Goal: Task Accomplishment & Management: Manage account settings

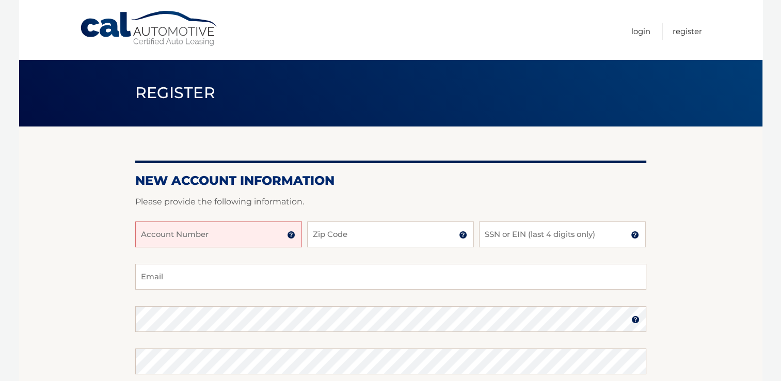
click at [244, 241] on input "Account Number" at bounding box center [218, 234] width 167 height 26
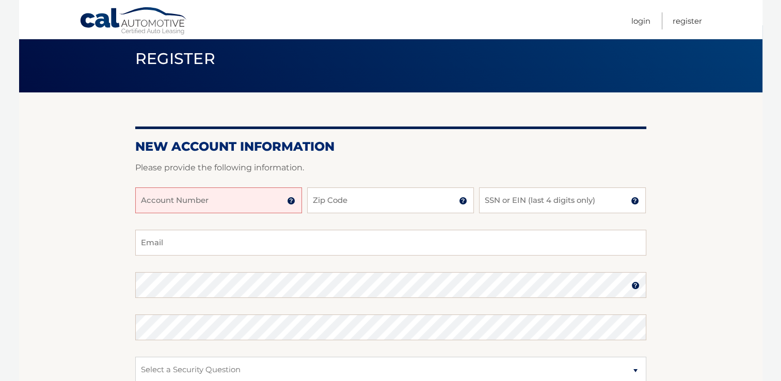
scroll to position [52, 0]
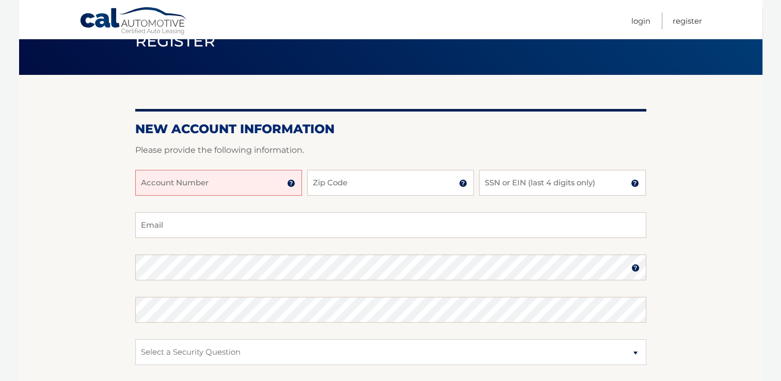
click at [290, 184] on img at bounding box center [291, 183] width 8 height 8
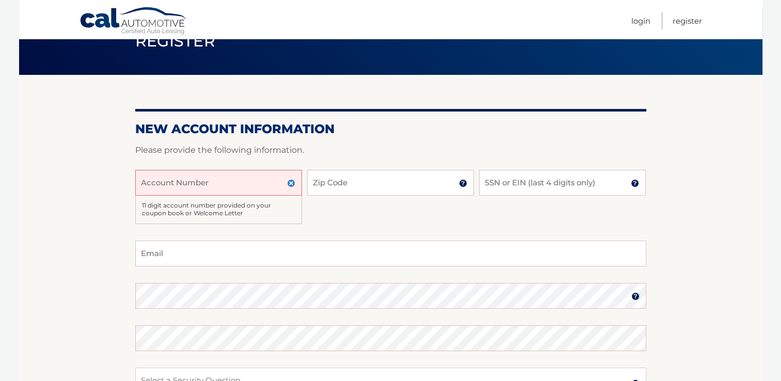
click at [168, 186] on input "Account Number" at bounding box center [218, 183] width 167 height 26
type input "44456007583"
click at [347, 180] on input "Zip Code" at bounding box center [390, 183] width 167 height 26
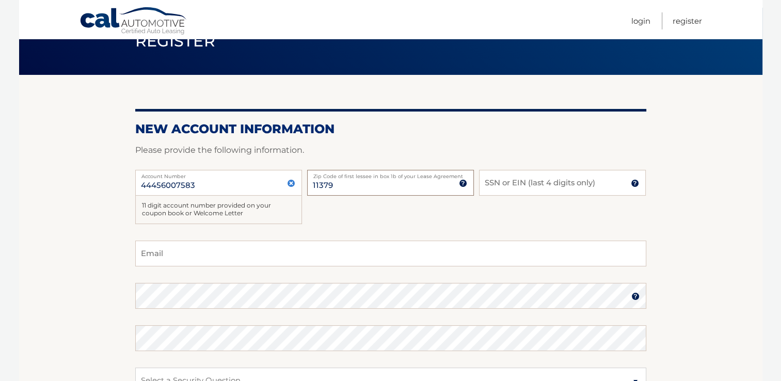
type input "11379"
click at [499, 184] on input "SSN or EIN (last 4 digits only)" at bounding box center [562, 183] width 167 height 26
type input "8408"
click at [155, 265] on input "Email" at bounding box center [390, 254] width 511 height 26
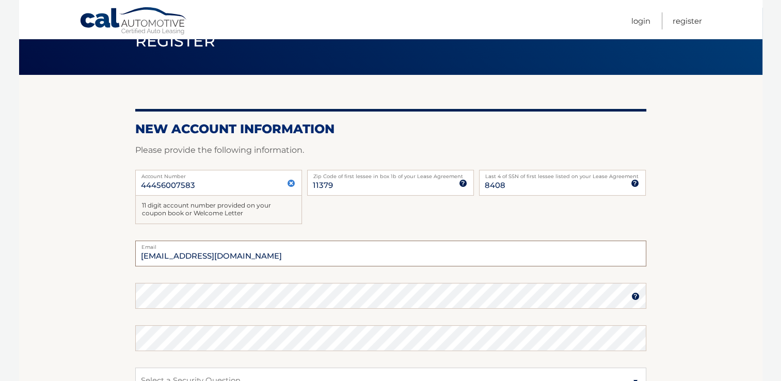
type input "nm917mv@gmail.com"
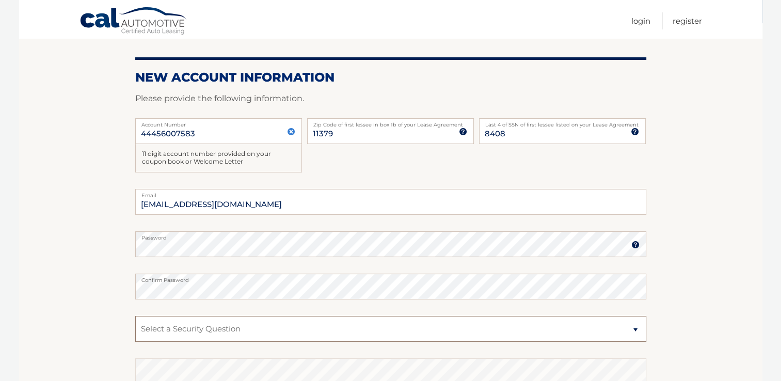
click at [169, 327] on select "Select a Security Question What was the name of your elementary school? What is…" at bounding box center [390, 329] width 511 height 26
select select "3"
click at [135, 316] on select "Select a Security Question What was the name of your elementary school? What is…" at bounding box center [390, 329] width 511 height 26
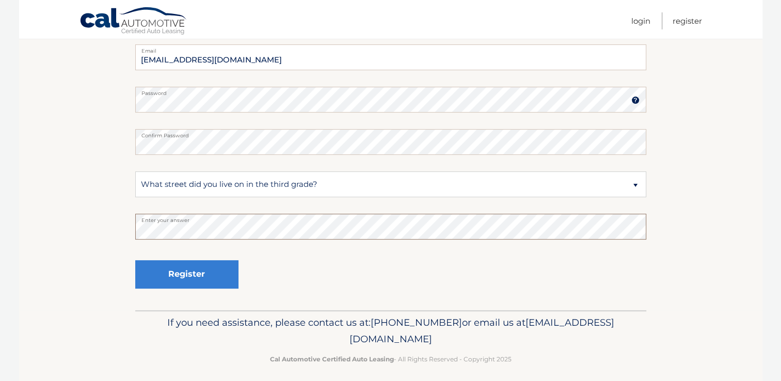
scroll to position [255, 0]
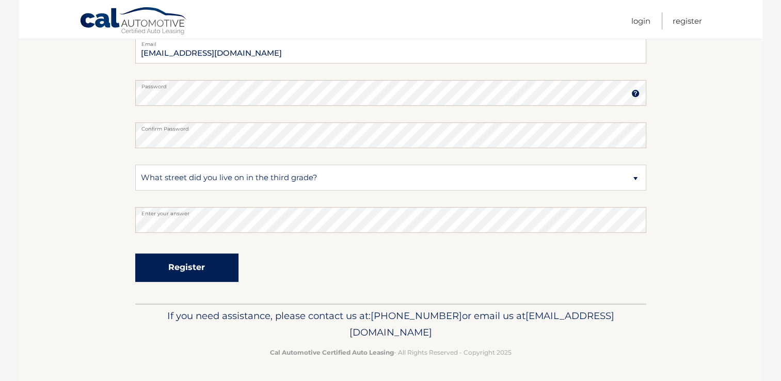
click at [178, 267] on button "Register" at bounding box center [186, 267] width 103 height 28
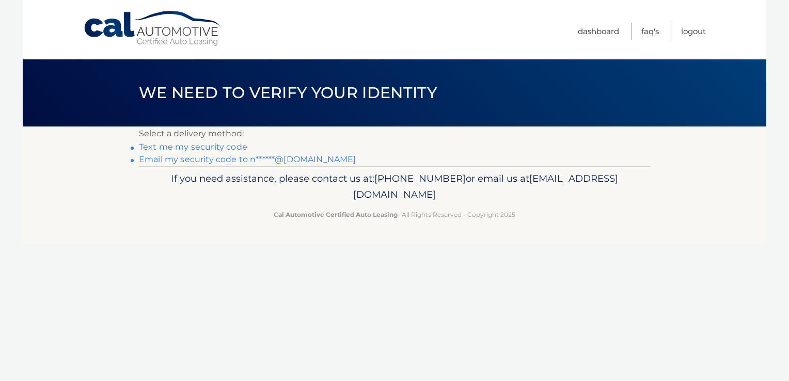
click at [191, 147] on link "Text me my security code" at bounding box center [193, 147] width 108 height 10
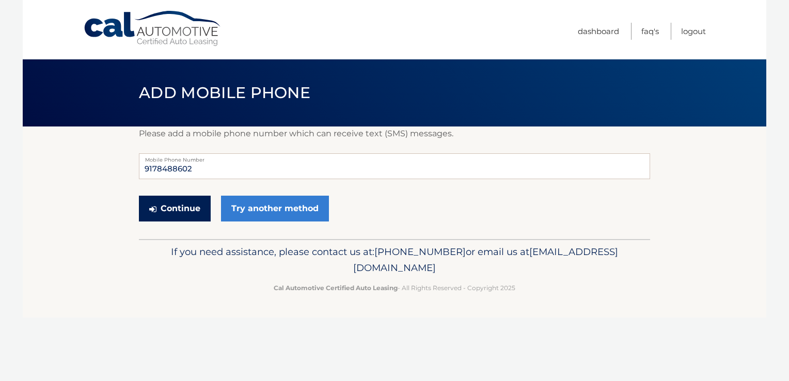
click at [180, 208] on button "Continue" at bounding box center [175, 209] width 72 height 26
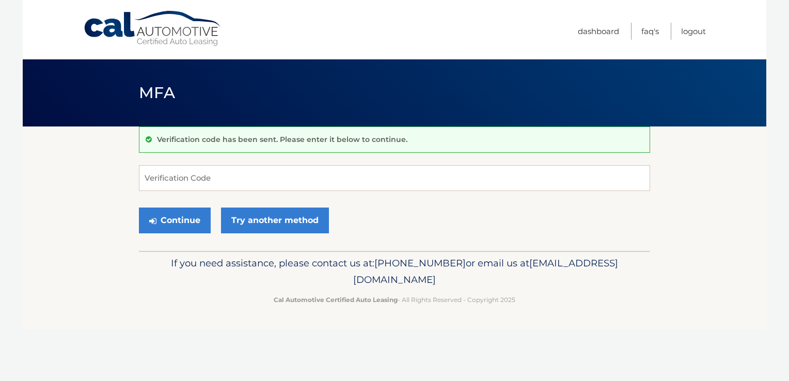
drag, startPoint x: 162, startPoint y: 203, endPoint x: 162, endPoint y: 192, distance: 11.9
click at [162, 203] on div "Continue Try another method" at bounding box center [394, 220] width 511 height 35
click at [162, 181] on input "Verification Code" at bounding box center [394, 178] width 511 height 26
click at [162, 181] on input "6" at bounding box center [394, 178] width 511 height 26
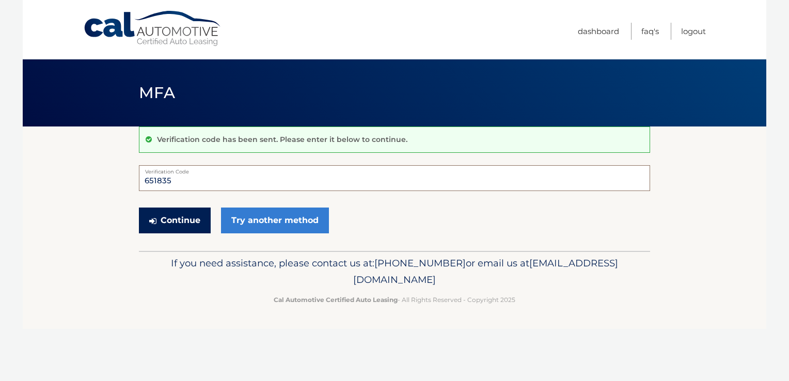
type input "651835"
click at [193, 228] on button "Continue" at bounding box center [175, 221] width 72 height 26
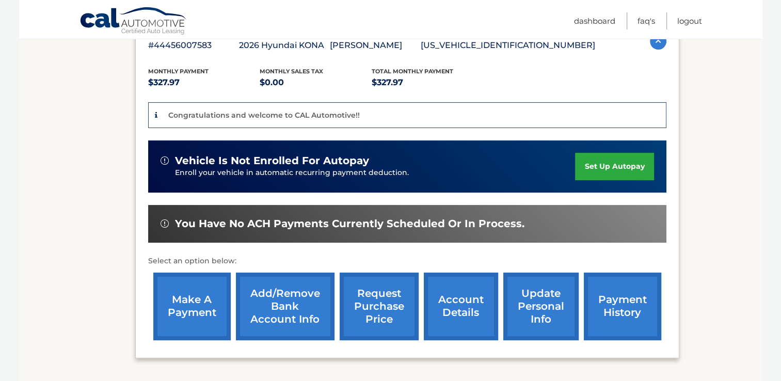
scroll to position [258, 0]
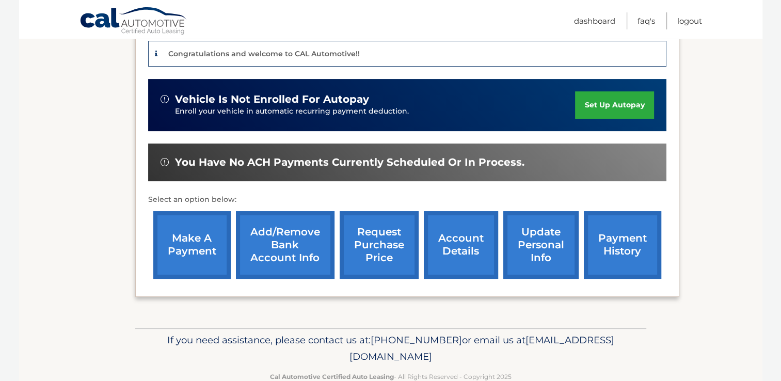
click at [615, 102] on link "set up autopay" at bounding box center [614, 104] width 78 height 27
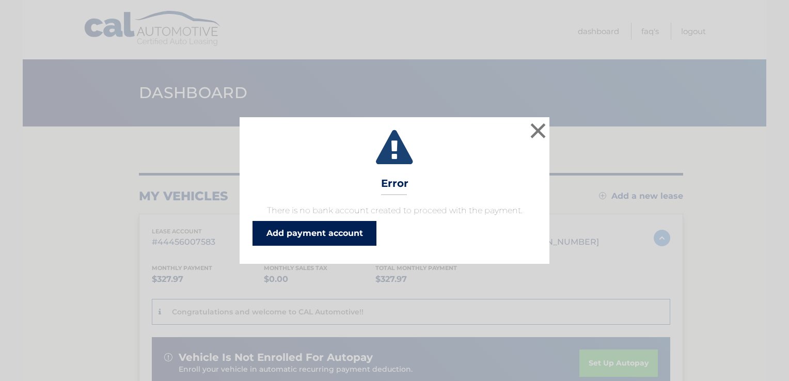
click at [335, 232] on link "Add payment account" at bounding box center [314, 233] width 124 height 25
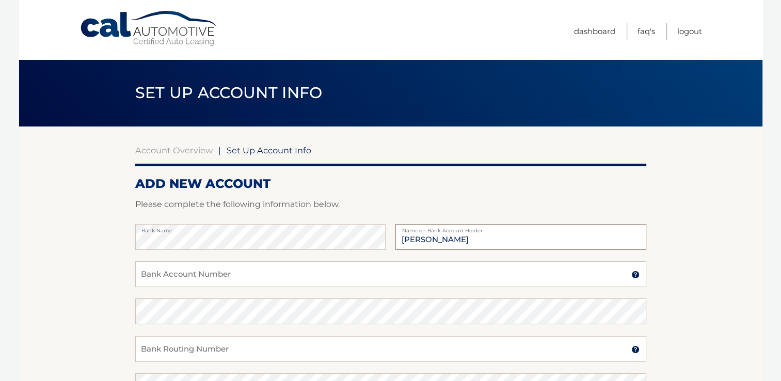
type input "[PERSON_NAME]"
click at [166, 277] on input "Bank Account Number" at bounding box center [390, 274] width 511 height 26
type input "99033717"
click at [153, 345] on input "Bank Routing Number" at bounding box center [390, 349] width 511 height 26
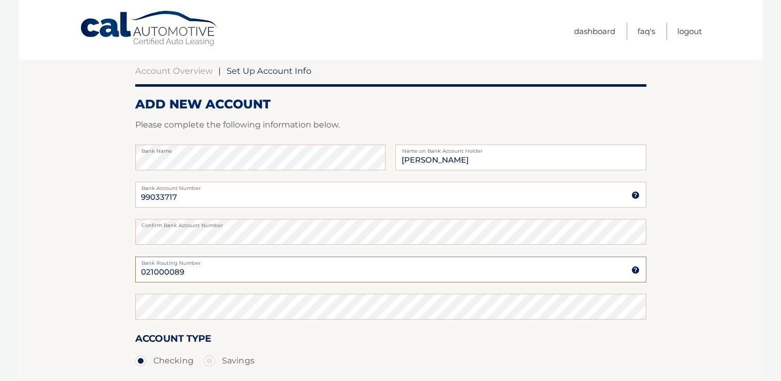
scroll to position [207, 0]
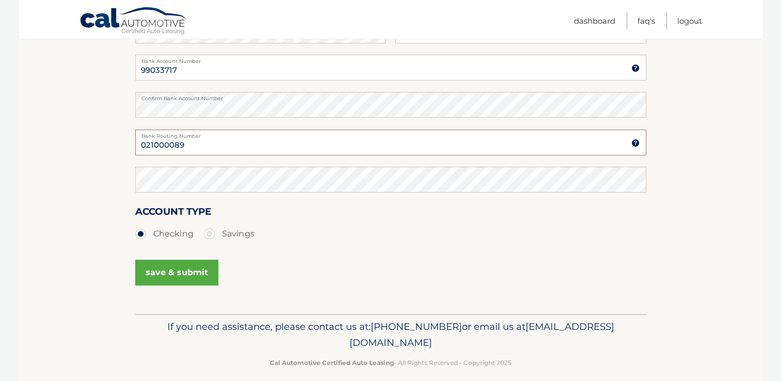
type input "021000089"
click at [169, 271] on button "save & submit" at bounding box center [176, 273] width 83 height 26
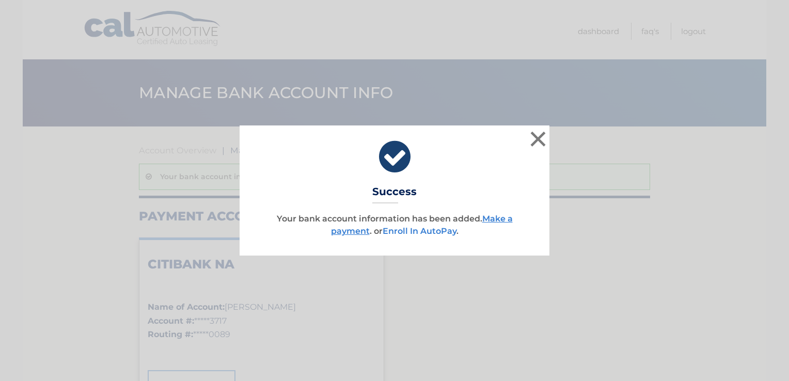
click at [415, 231] on link "Enroll In AutoPay" at bounding box center [420, 231] width 74 height 10
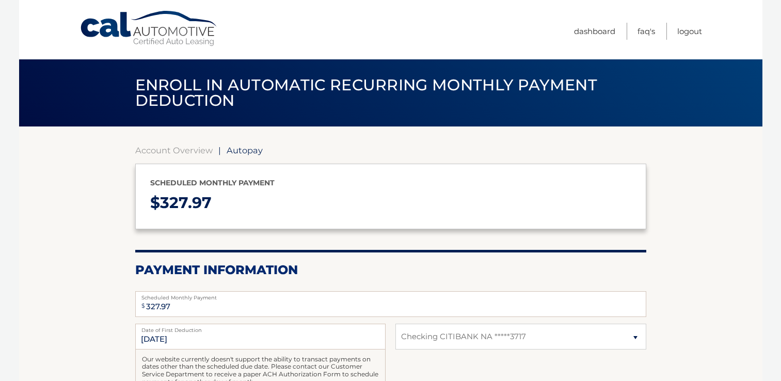
select select "MTEwNGYwN2UtMTMxNS00NDBlLTg3NmUtOWZjY2IyZDNjYzQw"
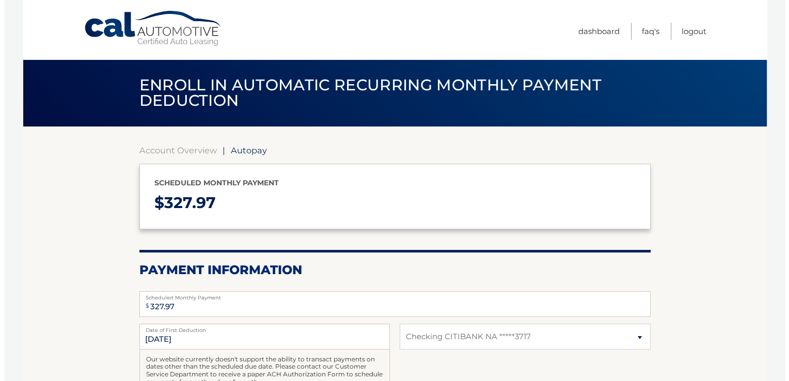
scroll to position [155, 0]
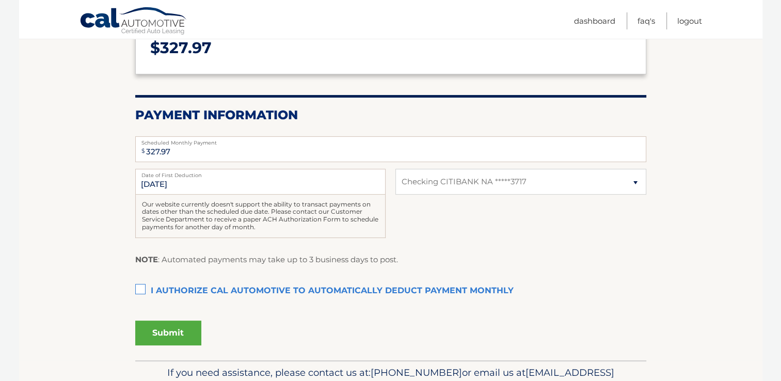
click at [140, 287] on label "I authorize cal automotive to automatically deduct payment monthly This checkbo…" at bounding box center [390, 291] width 511 height 21
click at [0, 0] on input "I authorize cal automotive to automatically deduct payment monthly This checkbo…" at bounding box center [0, 0] width 0 height 0
click at [159, 331] on button "Submit" at bounding box center [168, 333] width 66 height 25
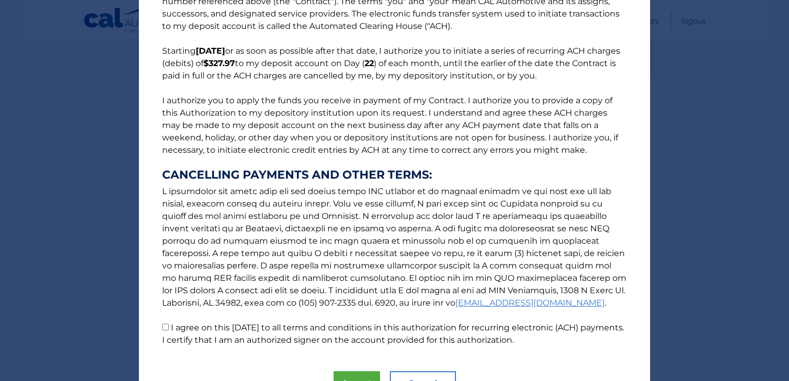
scroll to position [106, 0]
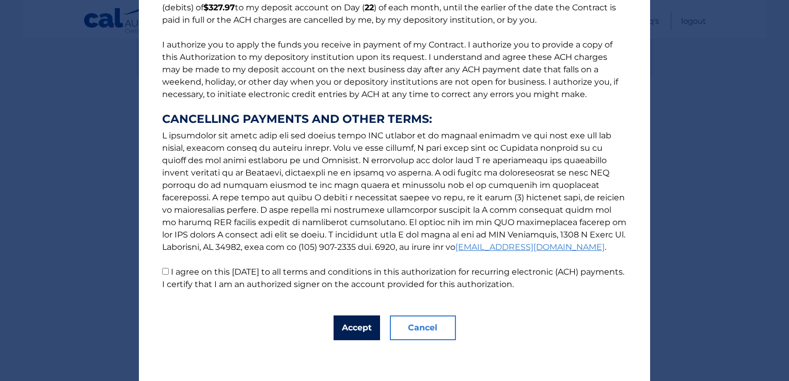
click at [347, 325] on button "Accept" at bounding box center [357, 327] width 46 height 25
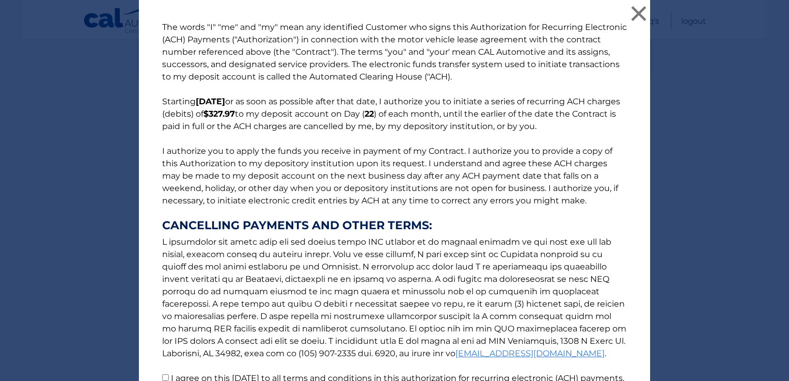
scroll to position [130, 0]
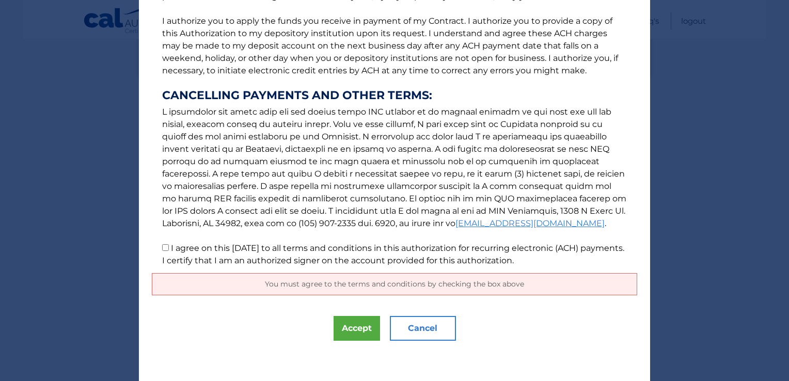
click at [162, 247] on input "I agree on this 09/14/2025 to all terms and conditions in this authorization fo…" at bounding box center [165, 247] width 7 height 7
checkbox input "true"
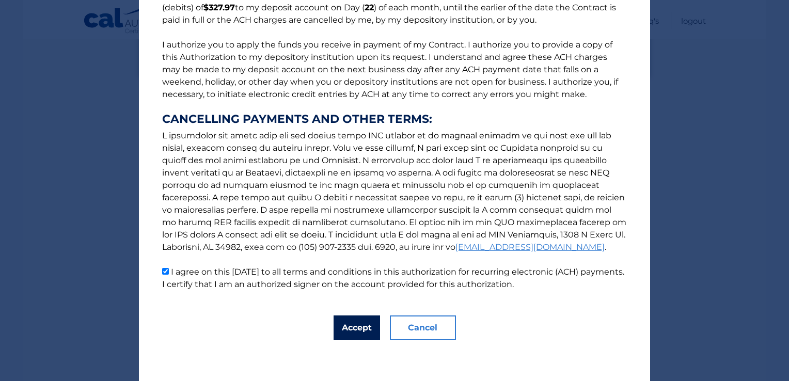
click at [355, 332] on button "Accept" at bounding box center [357, 327] width 46 height 25
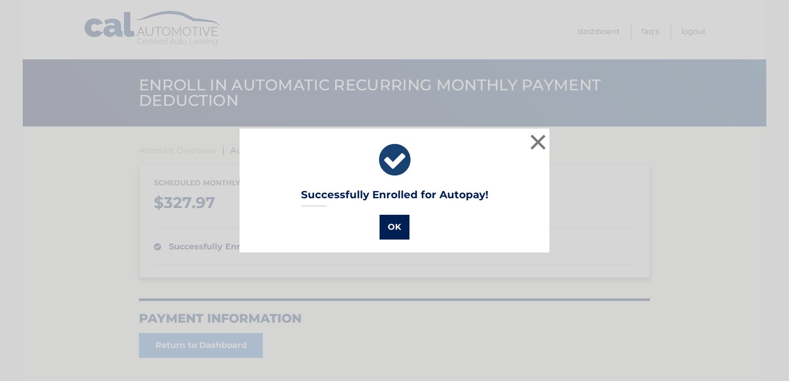
click at [386, 231] on button "OK" at bounding box center [394, 227] width 30 height 25
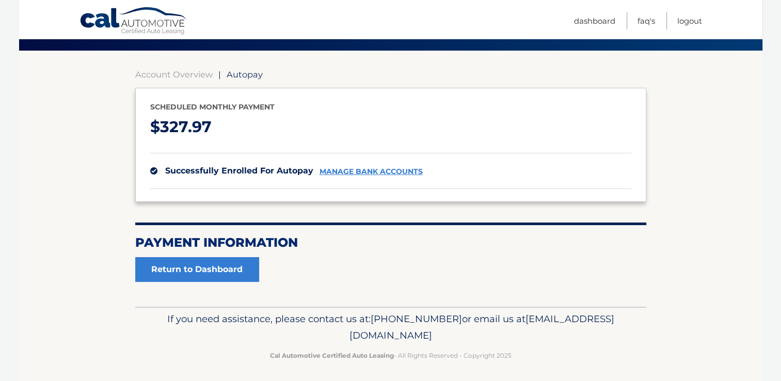
scroll to position [78, 0]
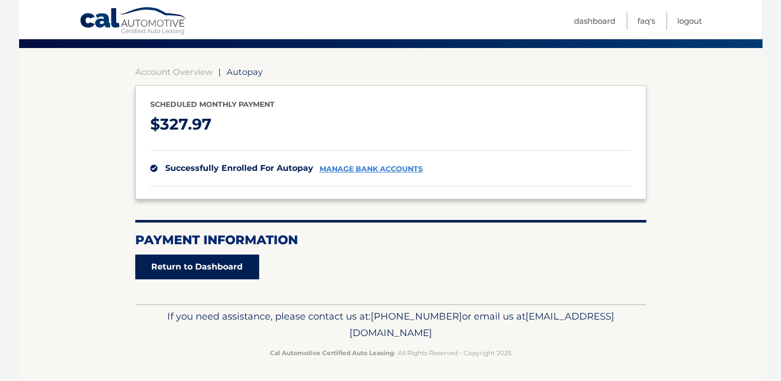
click at [161, 261] on link "Return to Dashboard" at bounding box center [197, 267] width 124 height 25
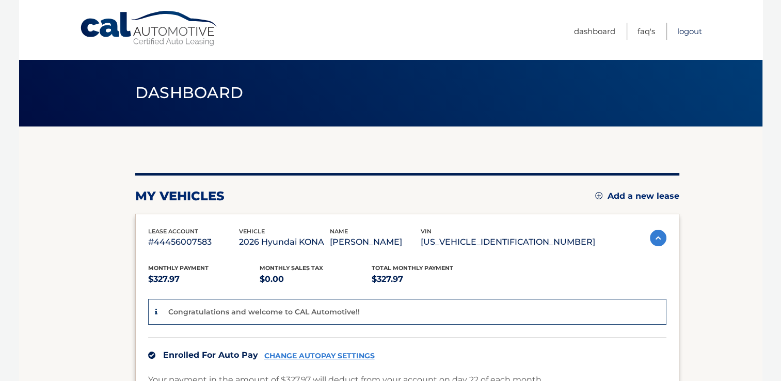
click at [687, 30] on link "Logout" at bounding box center [689, 31] width 25 height 17
